Goal: Transaction & Acquisition: Purchase product/service

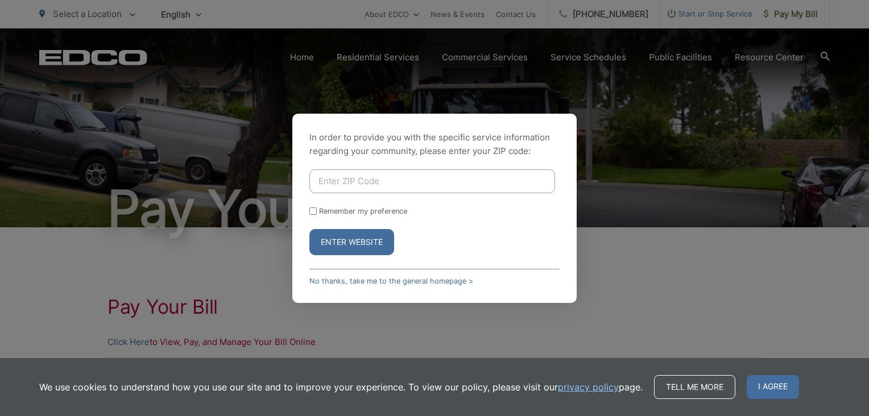
click at [445, 180] on input "Enter ZIP Code" at bounding box center [432, 181] width 246 height 24
type input "92028"
click at [309, 229] on button "Enter Website" at bounding box center [351, 242] width 85 height 26
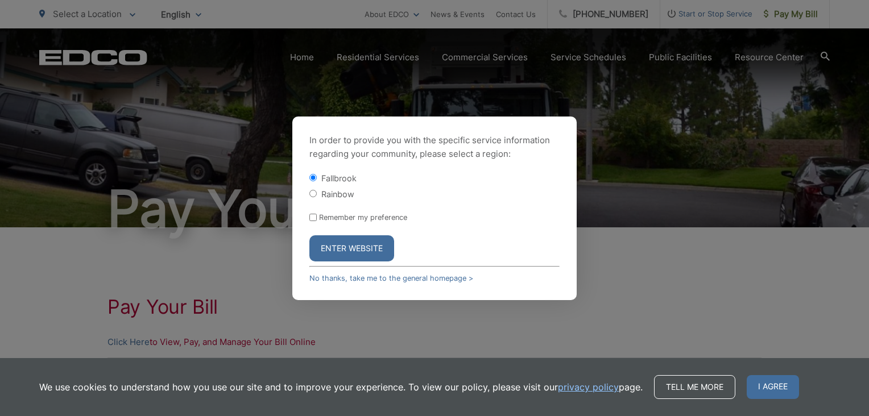
click at [316, 260] on button "Enter Website" at bounding box center [351, 248] width 85 height 26
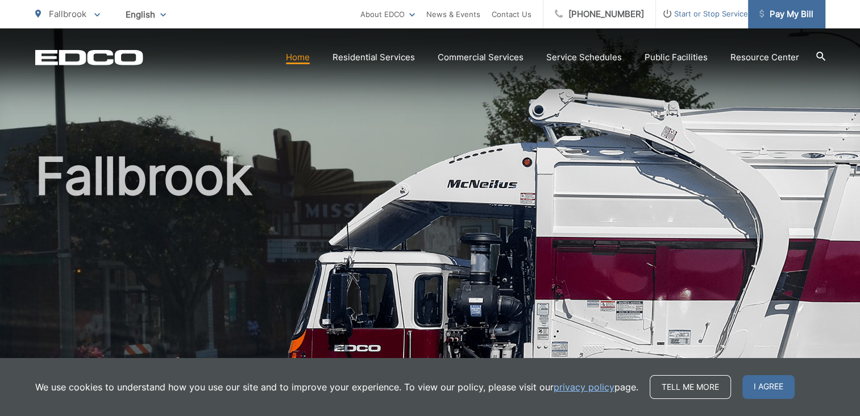
click at [793, 12] on span "Pay My Bill" at bounding box center [787, 14] width 54 height 14
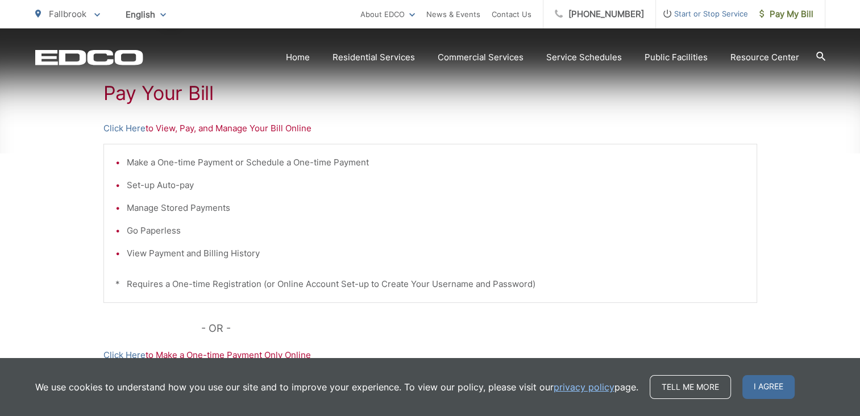
scroll to position [214, 0]
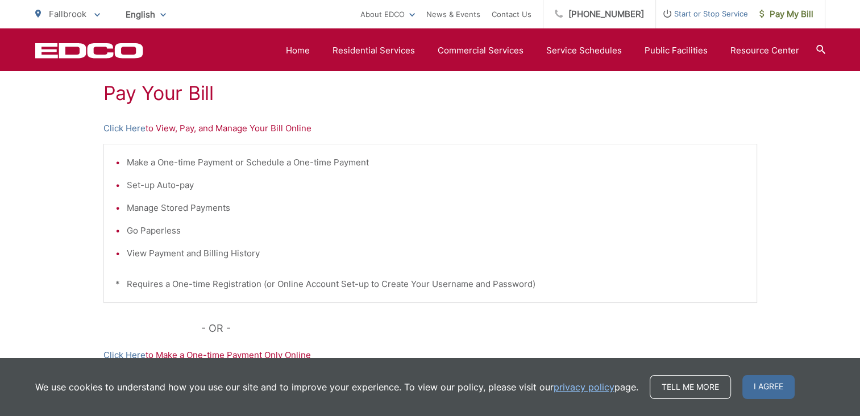
click at [169, 127] on p "Click Here to View, Pay, and Manage Your Bill Online" at bounding box center [430, 129] width 654 height 14
click at [103, 127] on link "Click Here" at bounding box center [124, 129] width 42 height 14
